Goal: Information Seeking & Learning: Learn about a topic

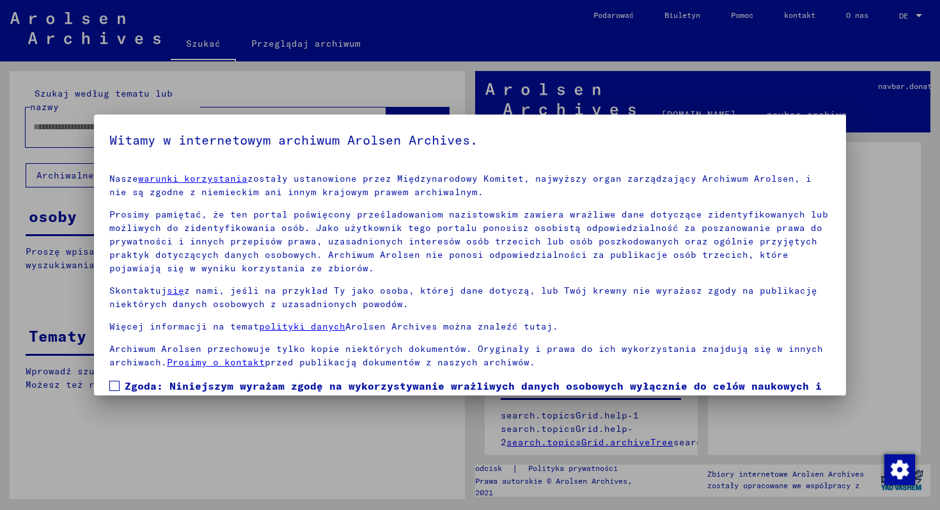
scroll to position [75, 0]
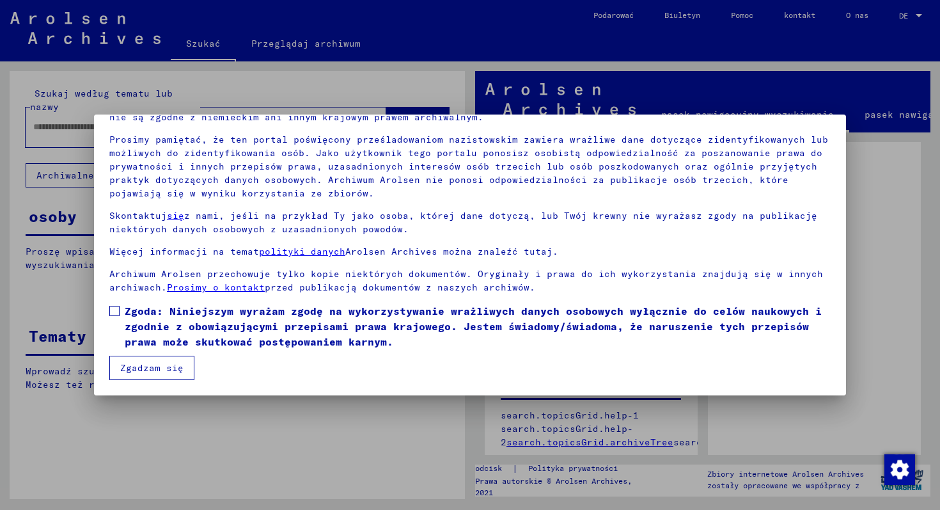
click at [114, 310] on span at bounding box center [114, 311] width 10 height 10
click at [165, 368] on font "Zgadzam się" at bounding box center [151, 368] width 63 height 12
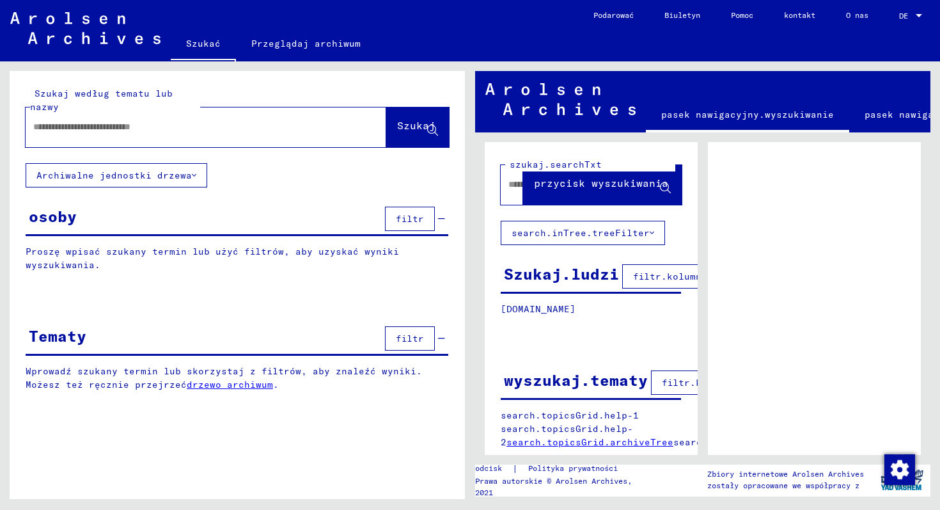
click at [201, 132] on input "text" at bounding box center [194, 126] width 322 height 13
click at [152, 126] on input "text" at bounding box center [194, 126] width 322 height 13
click at [143, 126] on input "text" at bounding box center [194, 126] width 322 height 13
click at [136, 180] on font "Archiwalne jednostki drzewa" at bounding box center [113, 175] width 155 height 12
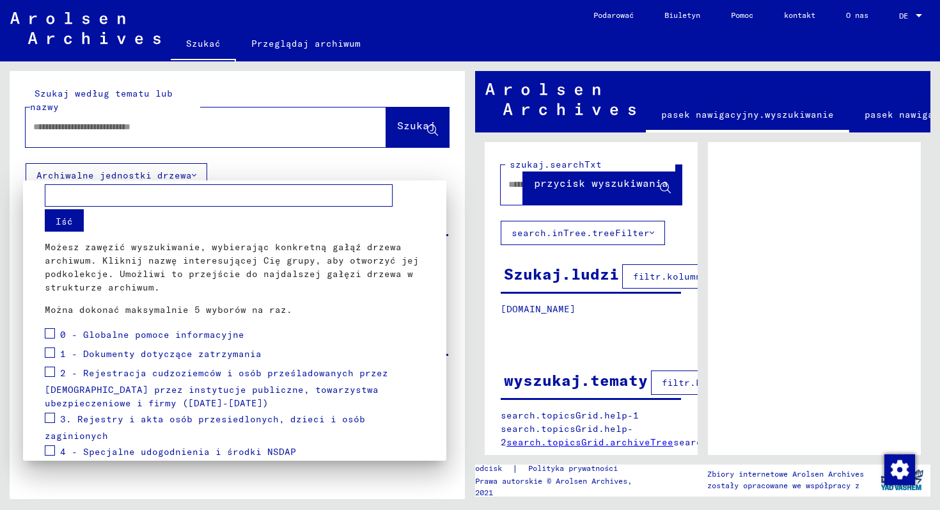
scroll to position [0, 0]
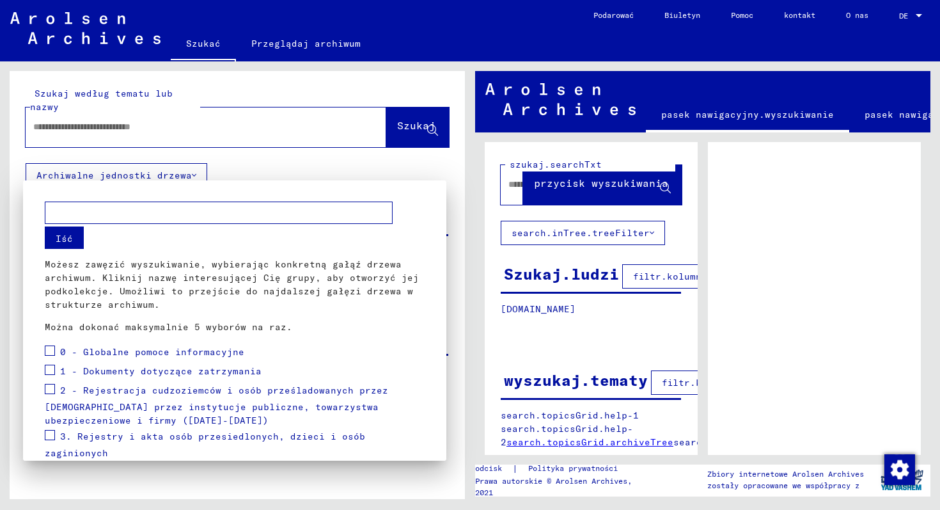
click at [195, 151] on div at bounding box center [470, 255] width 940 height 510
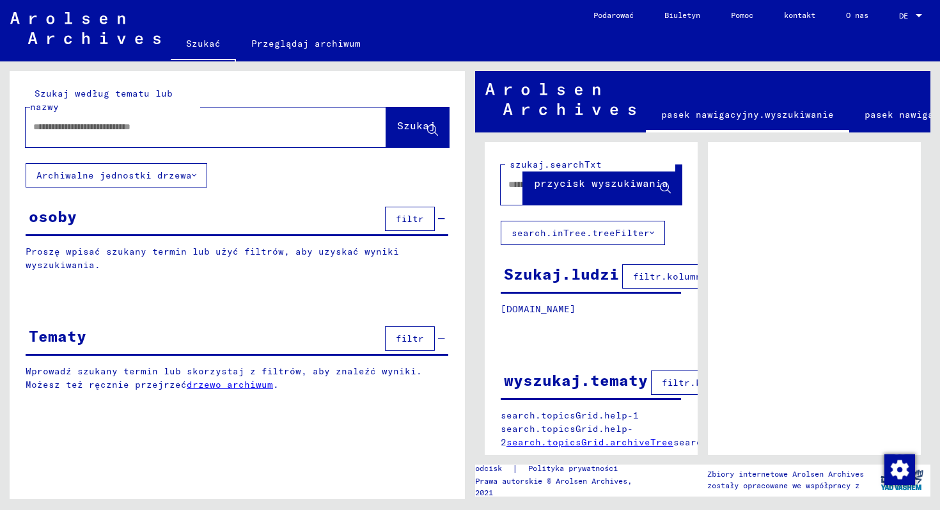
click at [419, 334] on font "filtr" at bounding box center [410, 339] width 28 height 12
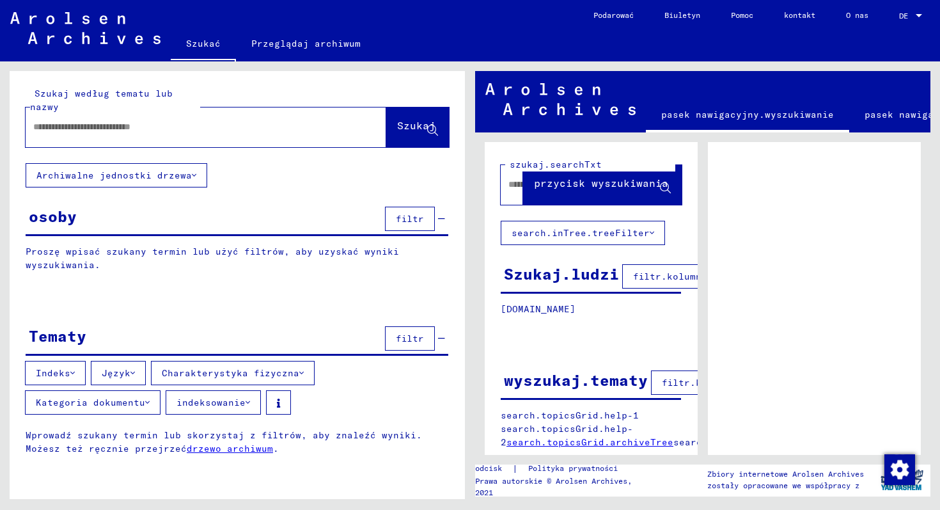
click at [84, 26] on img at bounding box center [85, 28] width 150 height 32
